Goal: Task Accomplishment & Management: Use online tool/utility

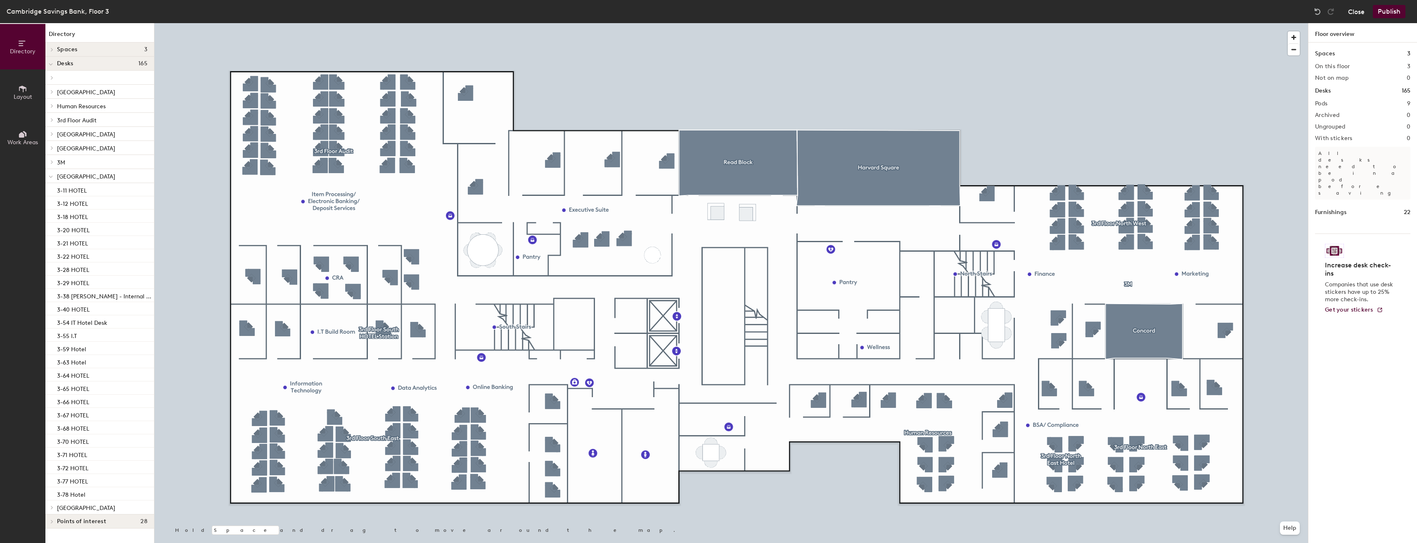
click at [1353, 14] on button "Close" at bounding box center [1356, 11] width 17 height 13
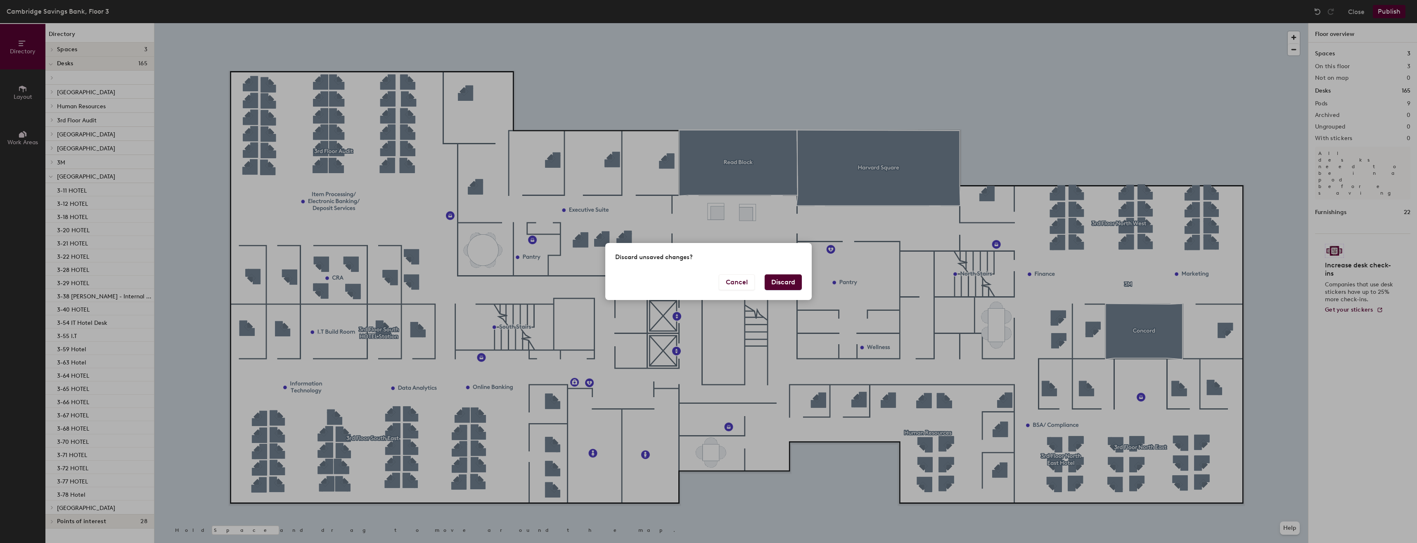
click at [780, 285] on button "Discard" at bounding box center [783, 282] width 37 height 16
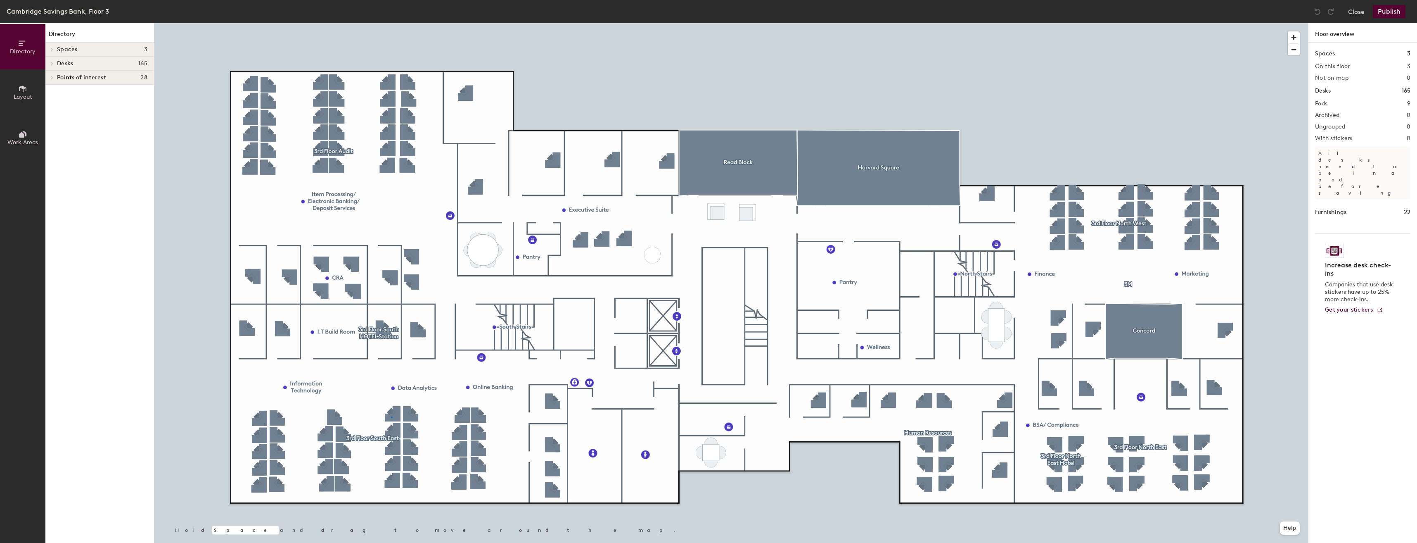
click at [391, 23] on div at bounding box center [731, 23] width 1154 height 0
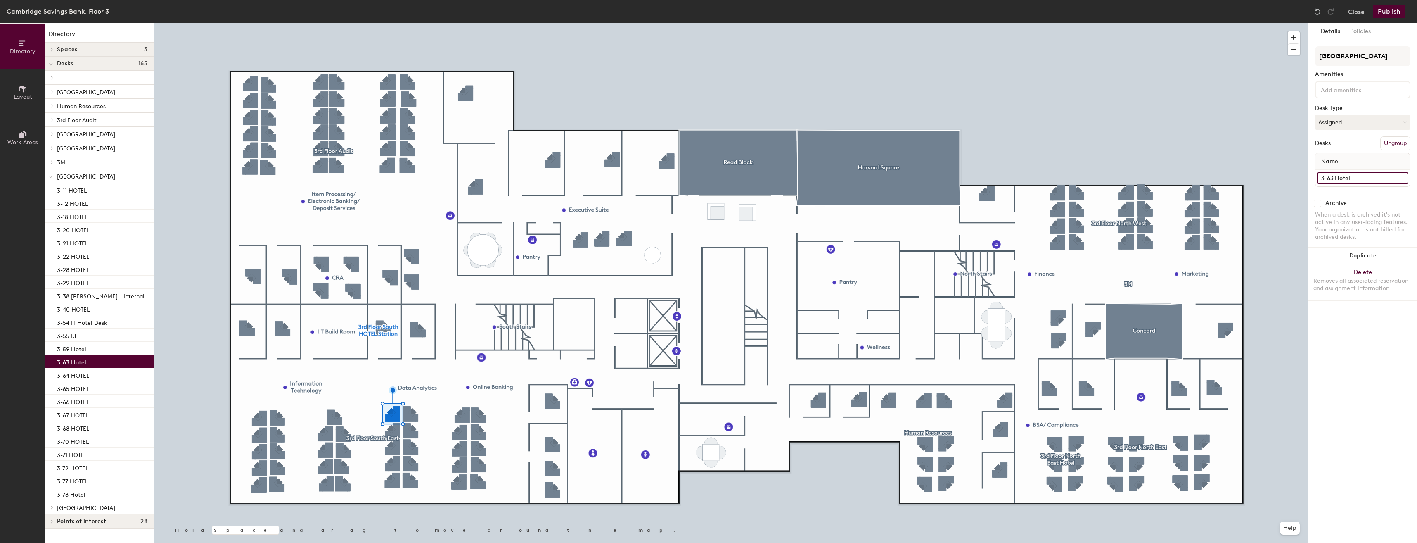
click at [1358, 181] on input "3-63 Hotel" at bounding box center [1362, 178] width 91 height 12
click at [1359, 178] on input "3-63 Hotel" at bounding box center [1362, 178] width 91 height 12
type input "3-63"
click at [1394, 9] on button "Publish" at bounding box center [1389, 11] width 33 height 13
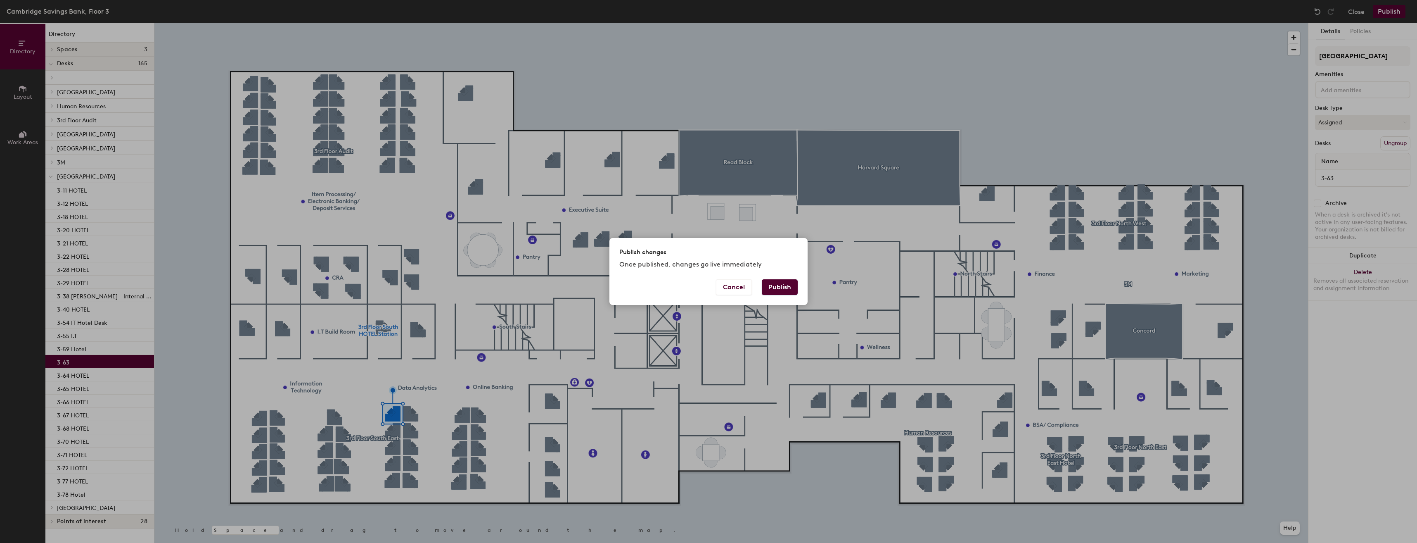
click at [785, 288] on button "Publish" at bounding box center [780, 287] width 36 height 16
